Goal: Navigation & Orientation: Find specific page/section

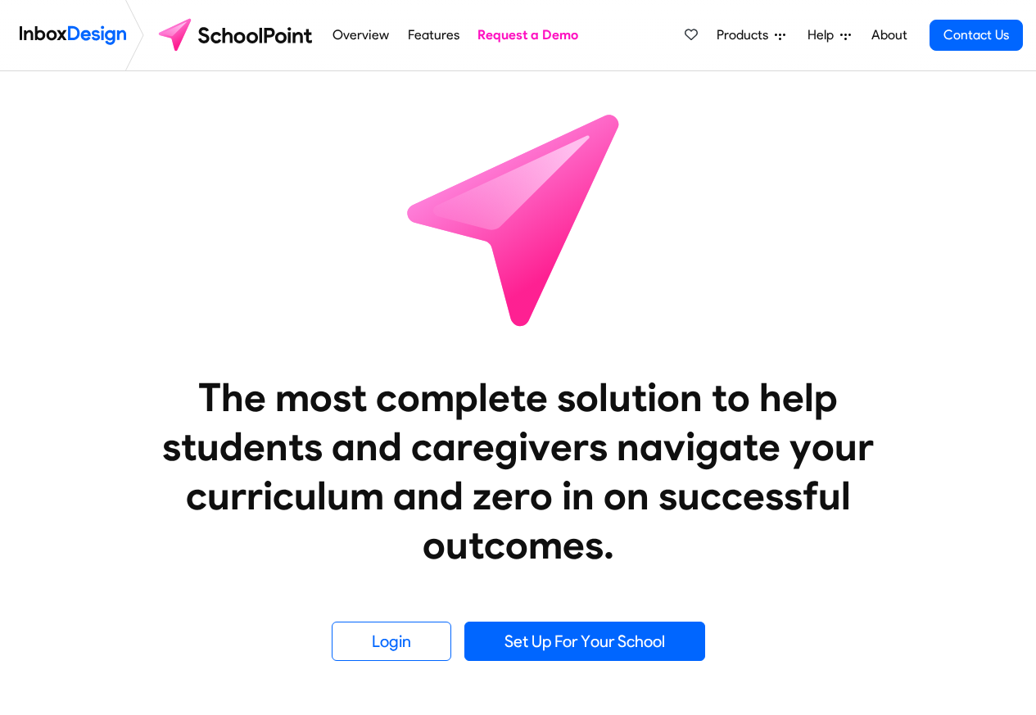
click at [359, 35] on link "Overview" at bounding box center [361, 35] width 66 height 33
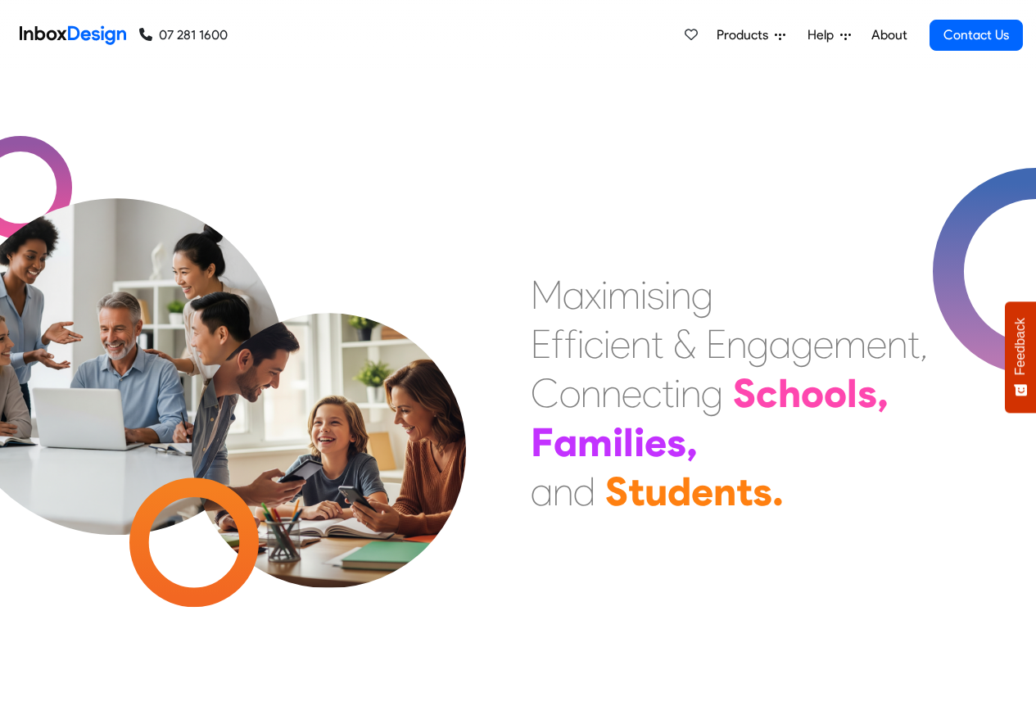
click at [1023, 713] on div "M a x i m i s i n g E f f i c i e n t & E n g a g e m e n t , C o n n e c t i n…" at bounding box center [518, 393] width 1036 height 644
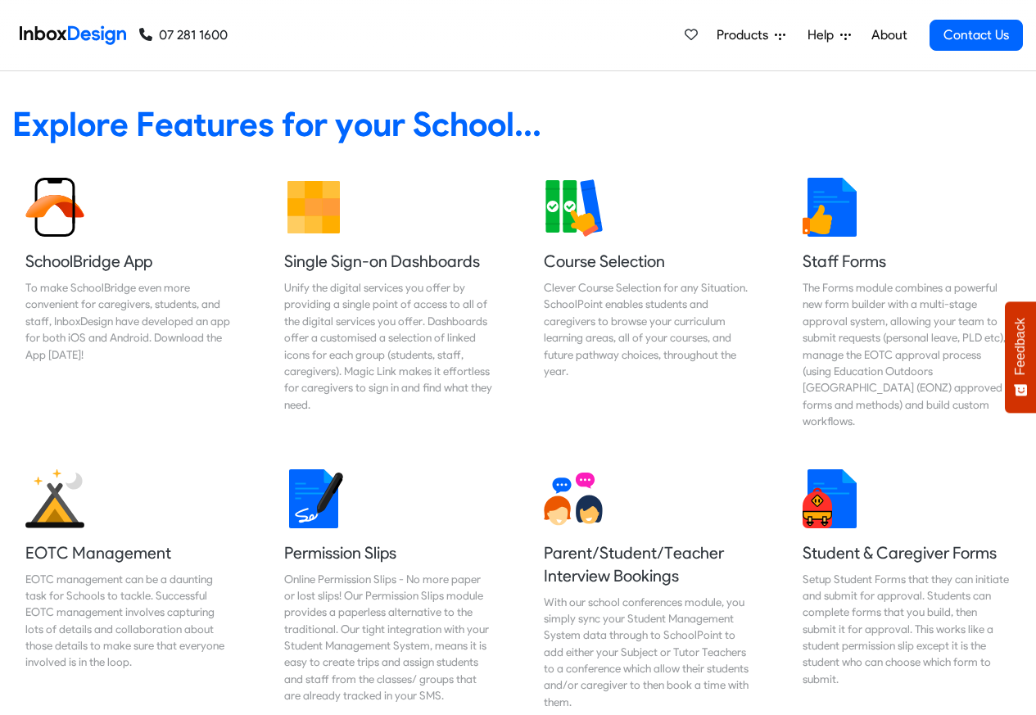
scroll to position [688, 0]
